Goal: Task Accomplishment & Management: Use online tool/utility

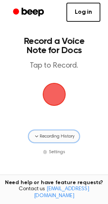
click at [39, 137] on icon "button" at bounding box center [37, 136] width 6 height 6
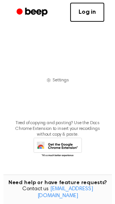
scroll to position [55, 0]
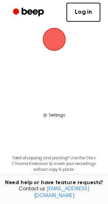
click at [46, 114] on icon "button" at bounding box center [45, 115] width 5 height 5
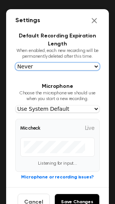
click at [62, 66] on select "Never In 1 Day In 1 Week In 1 Month In 1 Year" at bounding box center [57, 67] width 84 height 8
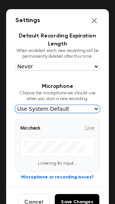
click at [61, 108] on select "Use System Default Default - Microphone Array (Intel® Smart Sound Technology fo…" at bounding box center [57, 109] width 84 height 8
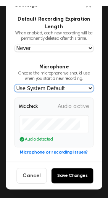
scroll to position [22, 0]
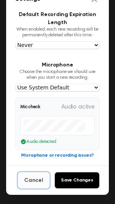
click at [37, 175] on button "Cancel" at bounding box center [34, 180] width 32 height 17
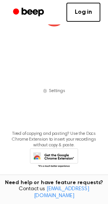
scroll to position [0, 0]
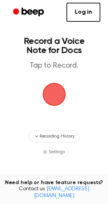
click at [52, 102] on span "button" at bounding box center [54, 94] width 21 height 21
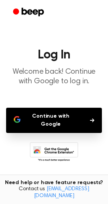
scroll to position [24, 0]
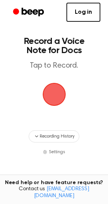
click at [49, 93] on span "button" at bounding box center [54, 94] width 21 height 21
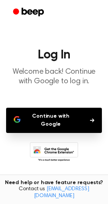
click at [45, 114] on button "Continue with Google" at bounding box center [54, 120] width 96 height 25
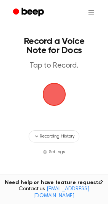
click at [59, 92] on span "button" at bounding box center [53, 94] width 23 height 23
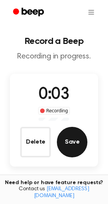
click at [76, 141] on button "Save" at bounding box center [72, 142] width 31 height 31
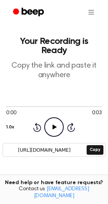
click at [50, 119] on icon "Play Audio" at bounding box center [54, 127] width 20 height 20
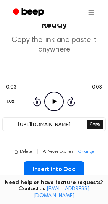
scroll to position [26, 0]
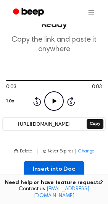
click at [55, 161] on button "Insert into Doc" at bounding box center [54, 169] width 61 height 17
click at [66, 161] on button "Insert into Doc" at bounding box center [54, 169] width 61 height 17
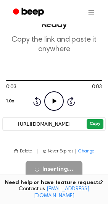
click at [101, 119] on button "Copy" at bounding box center [95, 124] width 16 height 10
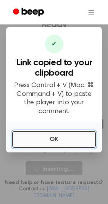
click at [64, 135] on button "OK" at bounding box center [54, 139] width 84 height 17
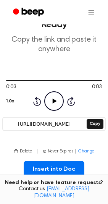
click at [51, 43] on p "Copy the link and paste it anywhere" at bounding box center [54, 44] width 96 height 19
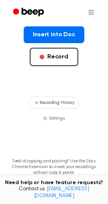
scroll to position [189, 0]
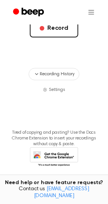
click at [52, 55] on main "Your Recording is Ready Copy the link and paste it anywhere 0:03 0:03 1.0x Rewi…" at bounding box center [54, 0] width 108 height 379
click at [53, 57] on main "Your Recording is Ready Copy the link and paste it anywhere 0:03 0:03 1.0x Rewi…" at bounding box center [54, 0] width 108 height 379
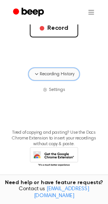
click at [55, 68] on button "Recording History" at bounding box center [54, 74] width 50 height 12
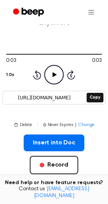
scroll to position [0, 0]
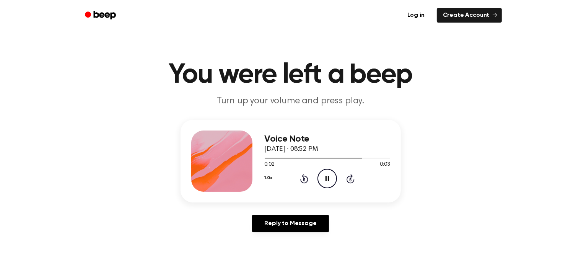
click at [330, 179] on icon "Pause Audio" at bounding box center [327, 179] width 20 height 20
